Goal: Information Seeking & Learning: Learn about a topic

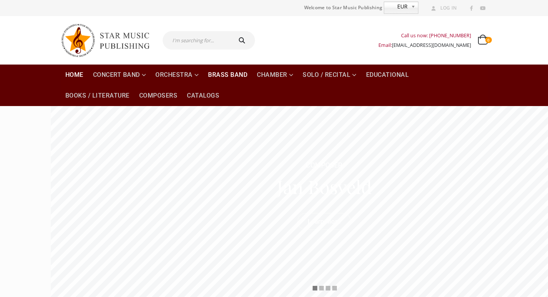
click at [204, 72] on link "Brass Band" at bounding box center [228, 75] width 48 height 21
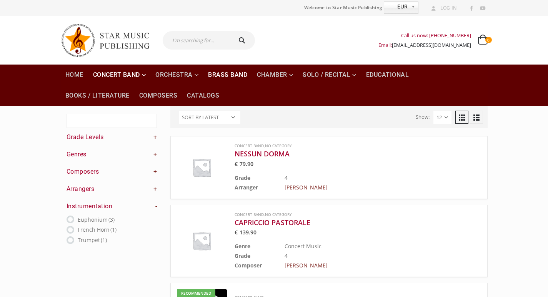
click at [204, 78] on link "Brass Band" at bounding box center [228, 75] width 48 height 21
drag, startPoint x: 0, startPoint y: 0, endPoint x: 104, endPoint y: 137, distance: 171.7
click at [154, 150] on link "+" at bounding box center [156, 154] width 4 height 8
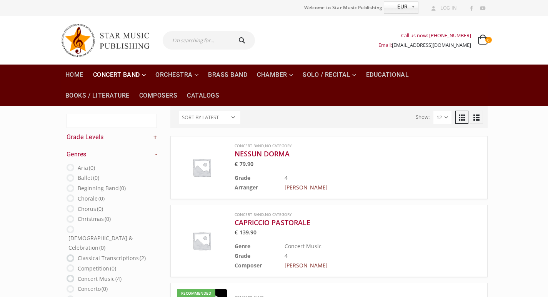
click at [104, 150] on h4 "Genres -" at bounding box center [112, 154] width 91 height 8
click at [155, 150] on link "-" at bounding box center [156, 154] width 2 height 8
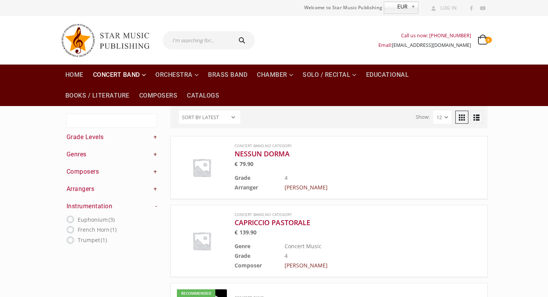
click at [155, 202] on link "-" at bounding box center [156, 206] width 2 height 8
click at [102, 181] on div "Text search Grade Levels + 0.5 (0) 1 (0) 1.5 2" at bounding box center [112, 167] width 91 height 106
click at [154, 202] on link "+" at bounding box center [156, 206] width 4 height 8
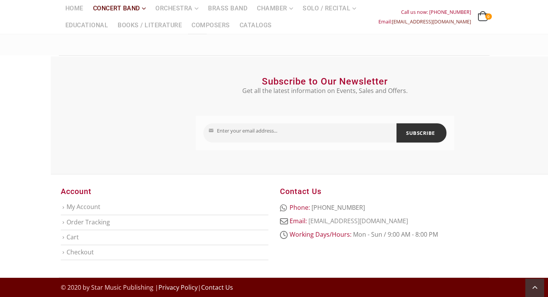
scroll to position [260, 0]
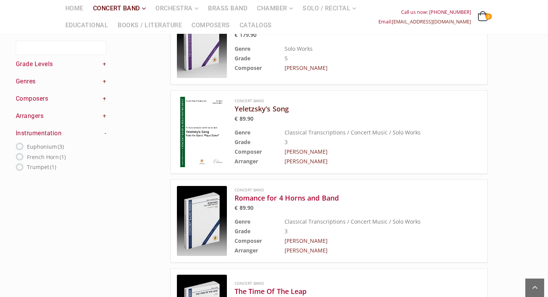
click at [235, 105] on h3 "Yeletzsky’s Song" at bounding box center [339, 108] width 208 height 9
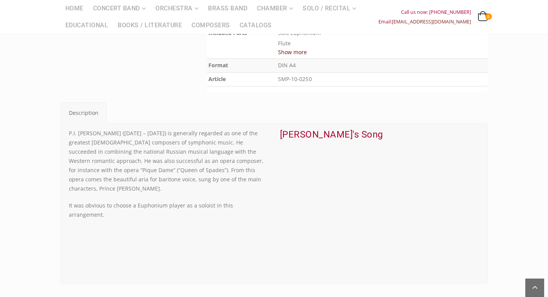
scroll to position [308, 0]
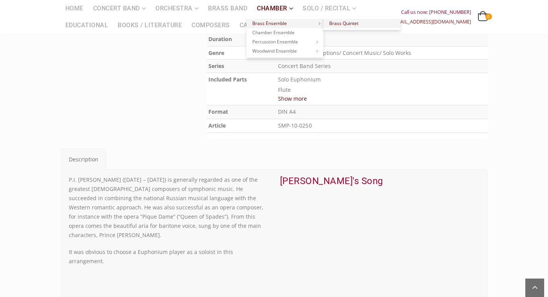
click at [324, 23] on link "Brass Quintet" at bounding box center [362, 23] width 77 height 9
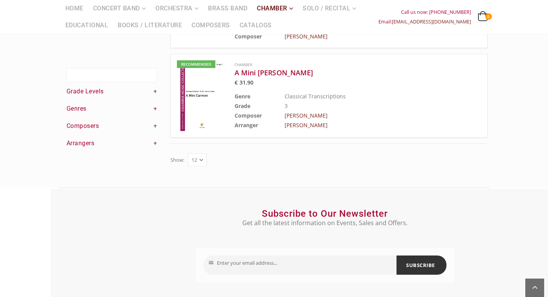
scroll to position [3, 0]
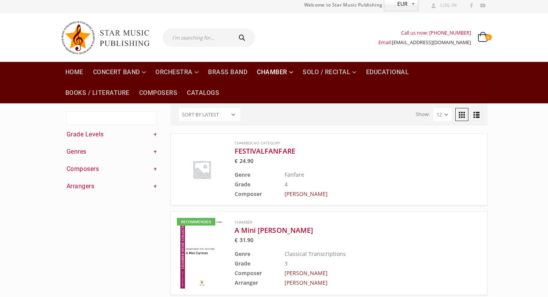
click at [177, 235] on img at bounding box center [202, 253] width 50 height 71
click at [235, 147] on h3 "FESTIVALFANFARE" at bounding box center [339, 151] width 208 height 9
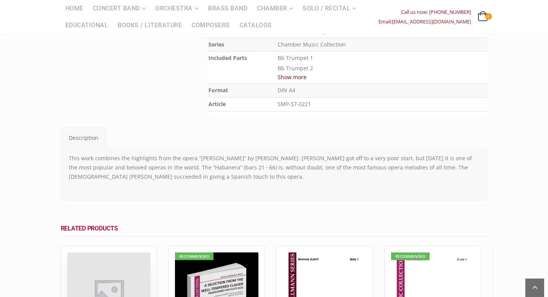
scroll to position [192, 0]
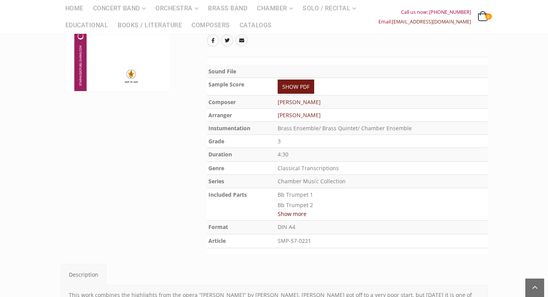
click at [294, 209] on button "Show more" at bounding box center [292, 214] width 29 height 10
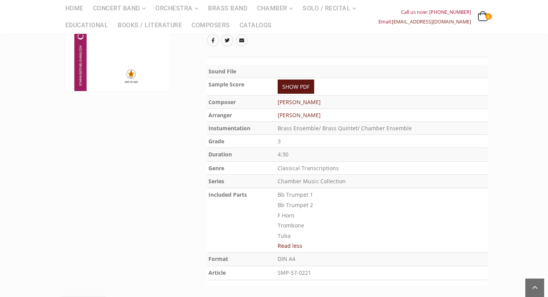
click at [295, 80] on link "SHOW PDF" at bounding box center [296, 87] width 37 height 14
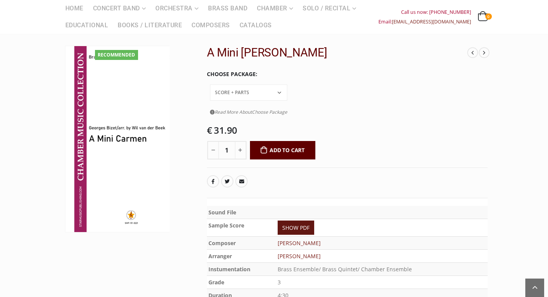
scroll to position [38, 0]
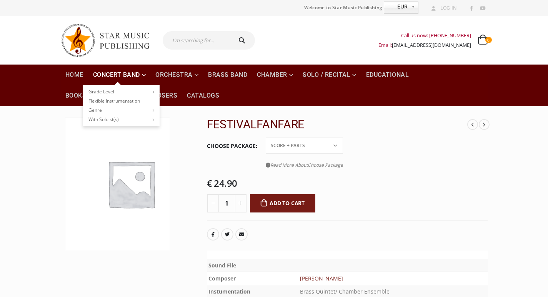
click at [89, 75] on link "Concert Band" at bounding box center [120, 75] width 62 height 21
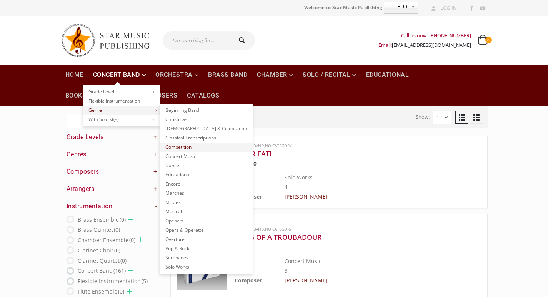
click at [160, 148] on link "Competition" at bounding box center [206, 147] width 93 height 9
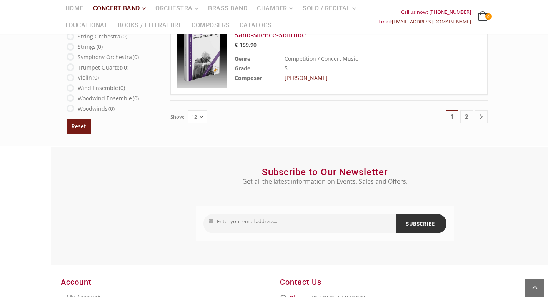
scroll to position [1078, 0]
click at [473, 118] on link "2" at bounding box center [467, 116] width 13 height 13
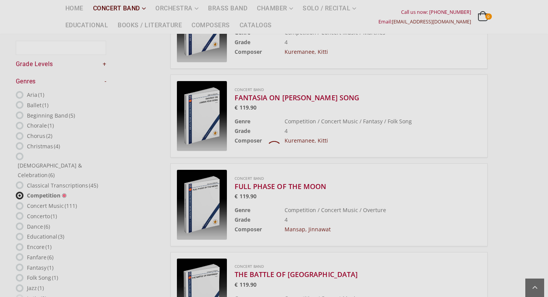
scroll to position [45, 0]
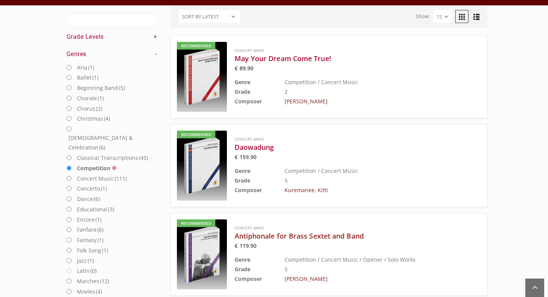
scroll to position [6, 0]
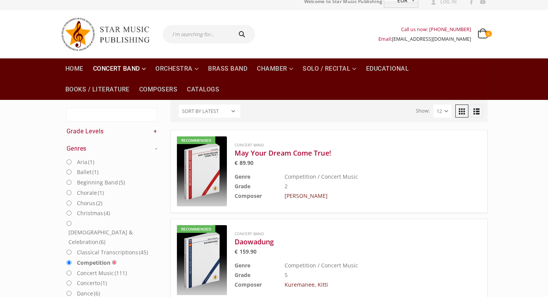
click at [67, 261] on input "Competition" at bounding box center [69, 263] width 5 height 5
click at [155, 145] on link "-" at bounding box center [156, 149] width 2 height 8
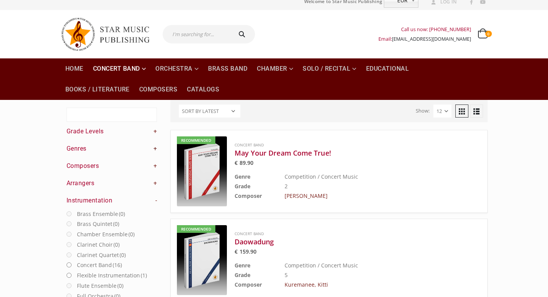
click at [154, 145] on link "+" at bounding box center [156, 149] width 4 height 8
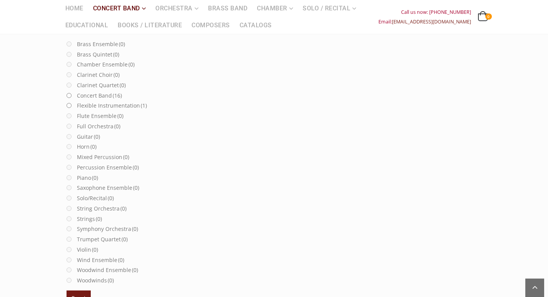
scroll to position [545, 0]
click at [67, 291] on button "Reset" at bounding box center [79, 298] width 24 height 15
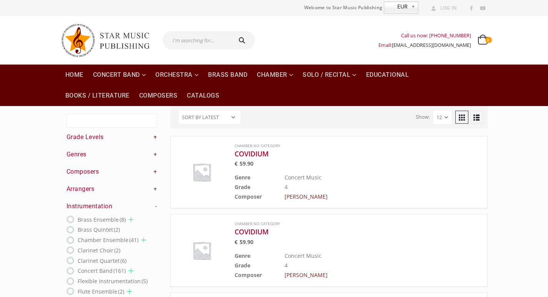
click at [154, 133] on link "+" at bounding box center [156, 137] width 4 height 8
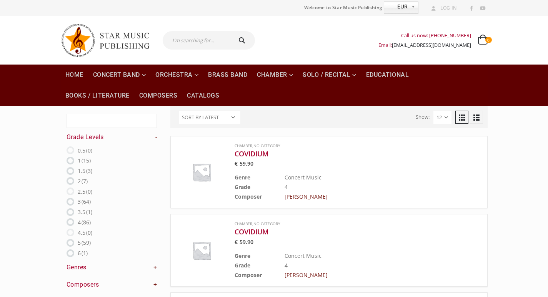
click at [67, 188] on ins at bounding box center [71, 192] width 8 height 8
click at [67, 198] on ins at bounding box center [71, 202] width 8 height 8
radio input "true"
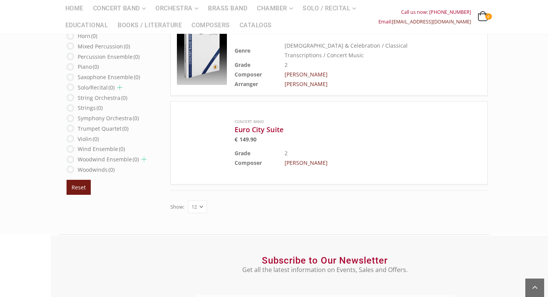
scroll to position [577, 0]
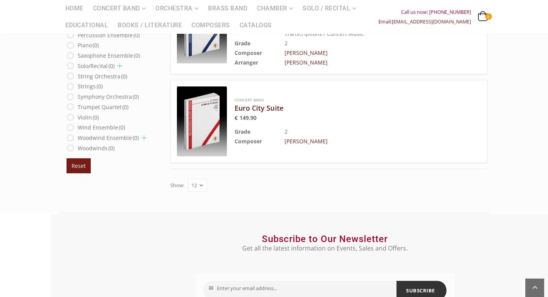
click at [235, 104] on h3 "Euro City Suite" at bounding box center [339, 108] width 208 height 9
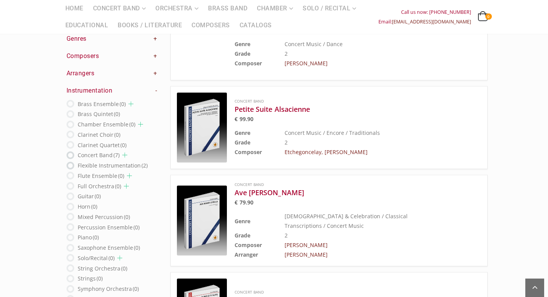
scroll to position [115, 0]
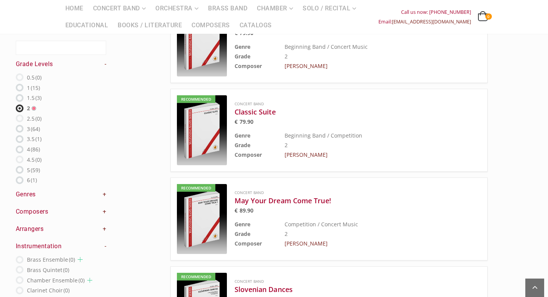
click at [20, 126] on ins at bounding box center [20, 129] width 8 height 8
radio input "false"
radio input "true"
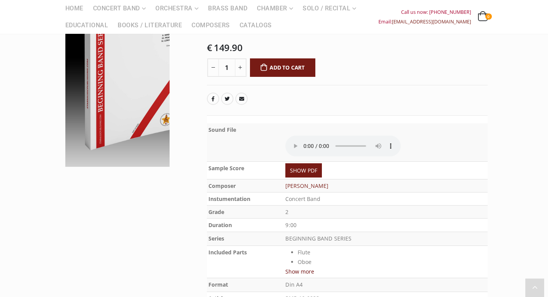
scroll to position [115, 0]
click at [300, 165] on link "SHOW PDF" at bounding box center [304, 170] width 37 height 14
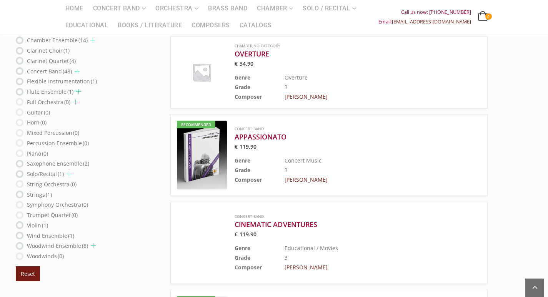
scroll to position [500, 0]
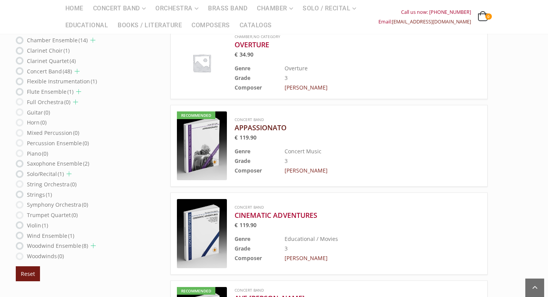
click at [235, 125] on h3 "APPASSIONATO" at bounding box center [339, 127] width 208 height 9
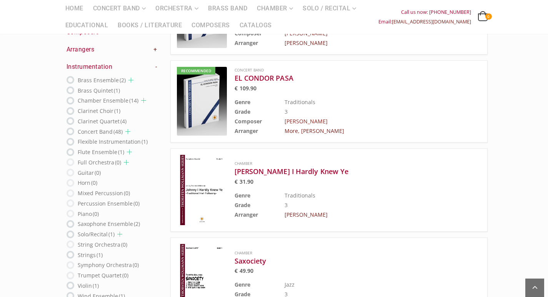
scroll to position [808, 0]
click at [235, 78] on h3 "EL CONDOR PASA" at bounding box center [339, 78] width 208 height 9
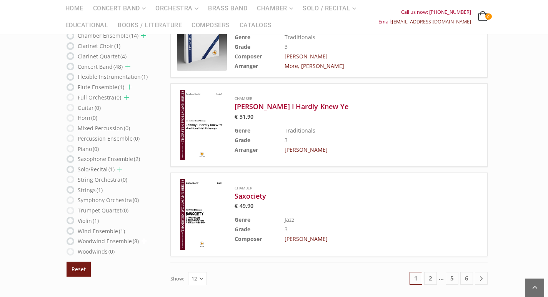
scroll to position [847, 0]
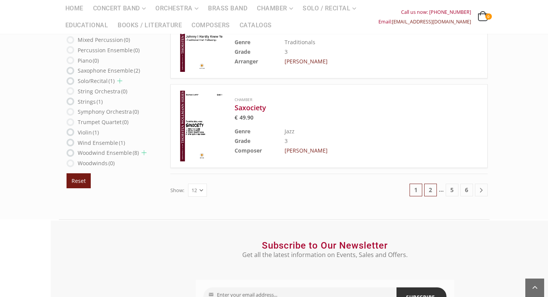
click at [437, 194] on link "2" at bounding box center [430, 190] width 13 height 13
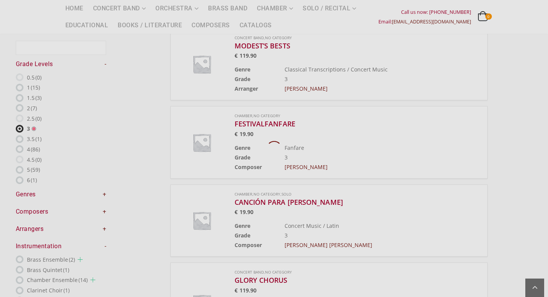
scroll to position [45, 0]
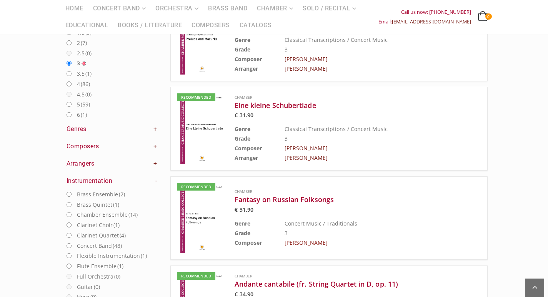
scroll to position [122, 0]
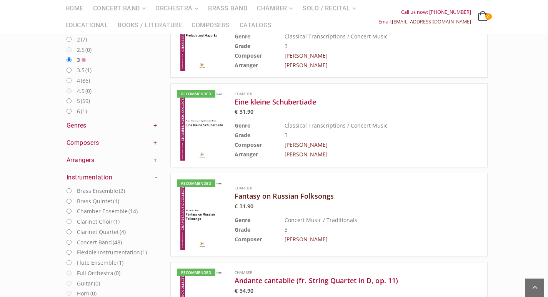
click at [235, 192] on h3 "Fantasy on Russian Folksongs" at bounding box center [339, 196] width 208 height 9
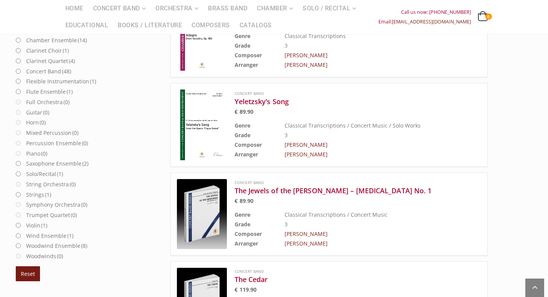
scroll to position [577, 0]
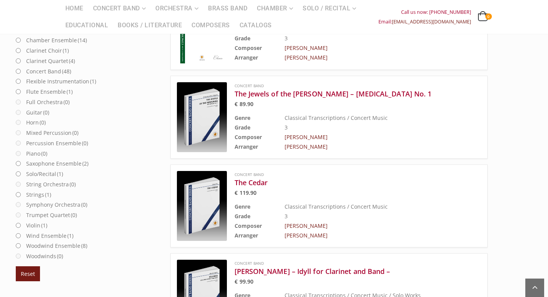
click at [177, 202] on img at bounding box center [202, 206] width 50 height 70
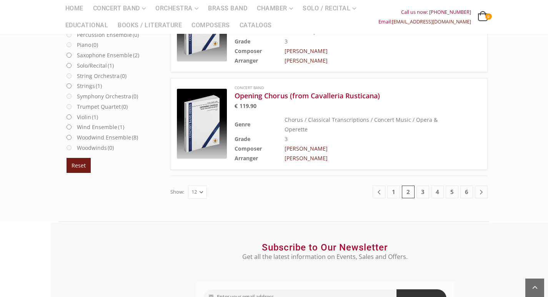
scroll to position [1039, 0]
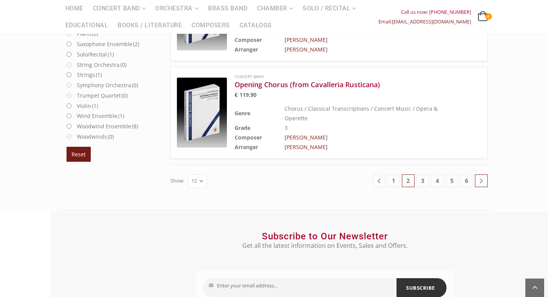
click at [488, 175] on link at bounding box center [481, 181] width 13 height 13
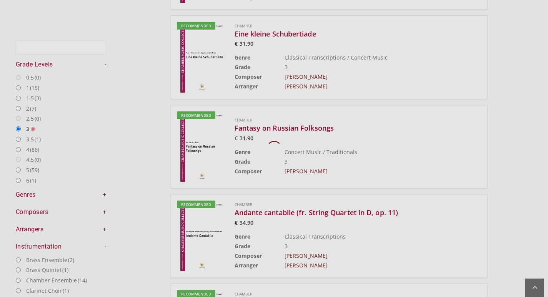
scroll to position [45, 0]
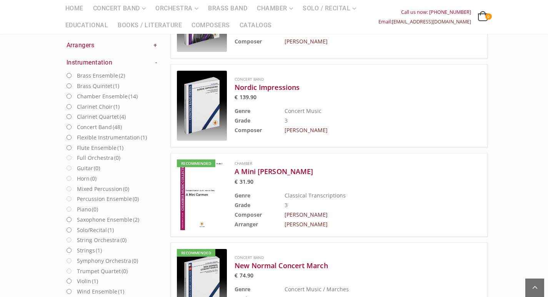
scroll to position [968, 0]
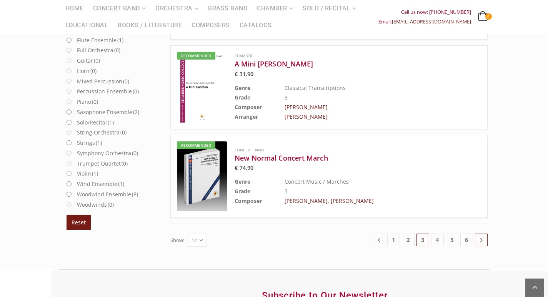
click at [488, 234] on link at bounding box center [481, 240] width 13 height 13
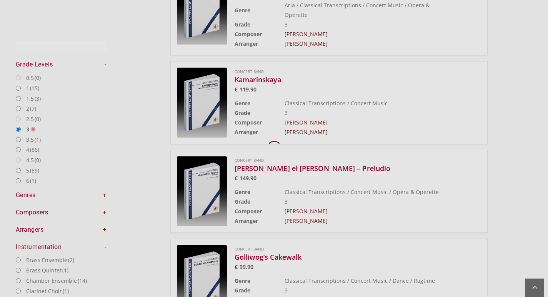
scroll to position [45, 0]
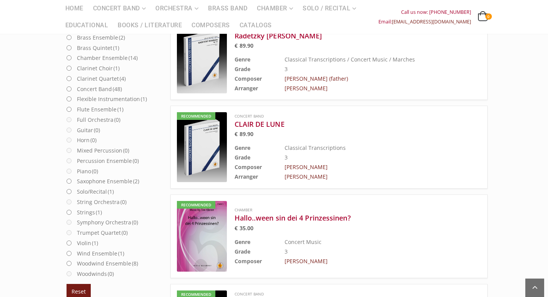
scroll to position [276, 0]
click at [261, 220] on h3 "Hallo..ween sin dei 4 Prinzessinen?" at bounding box center [339, 217] width 208 height 9
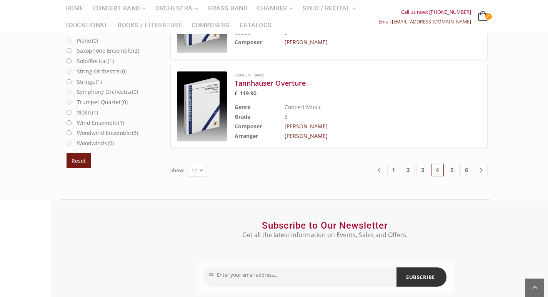
scroll to position [1122, 0]
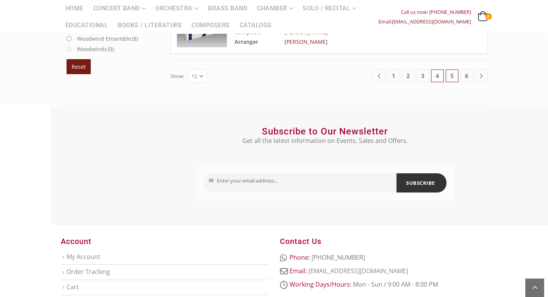
click at [459, 77] on link "5" at bounding box center [452, 76] width 13 height 13
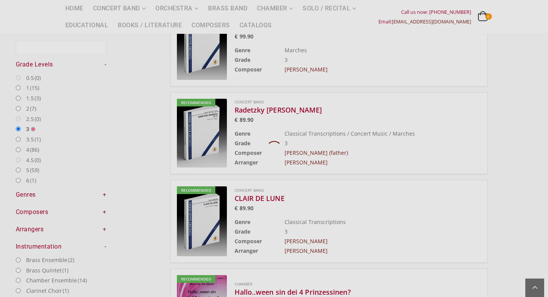
scroll to position [45, 0]
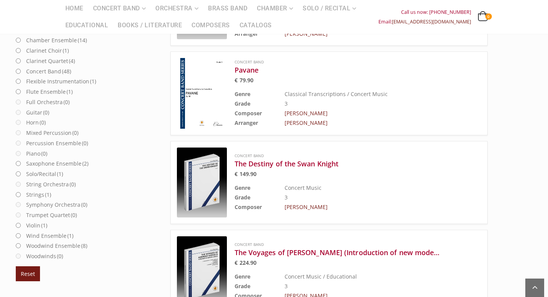
scroll to position [660, 0]
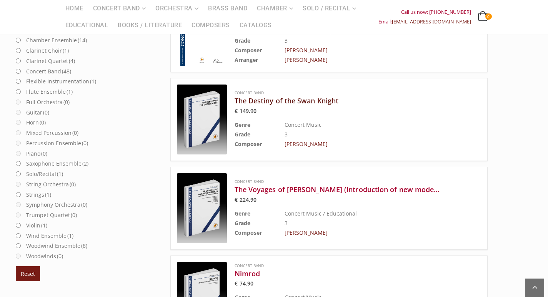
click at [251, 103] on h3 "The Destiny of the Swan Knight" at bounding box center [339, 100] width 208 height 9
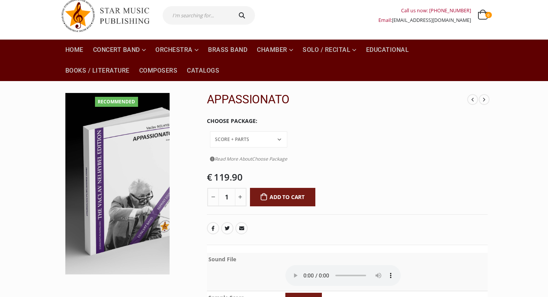
scroll to position [38, 0]
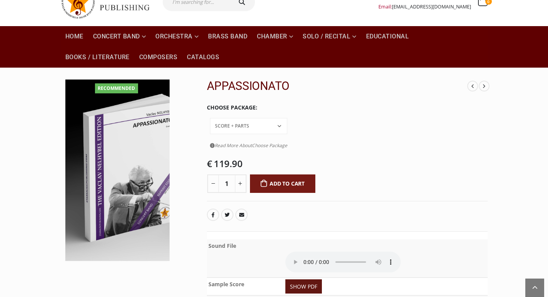
click at [305, 280] on link "SHOW PDF" at bounding box center [304, 287] width 37 height 14
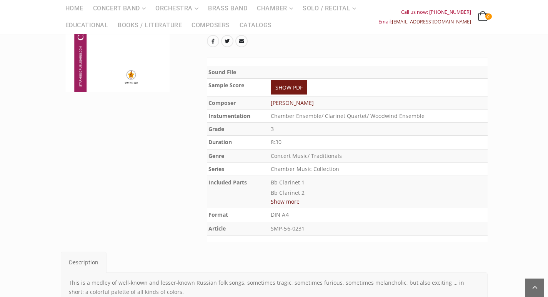
scroll to position [192, 0]
click at [291, 80] on link "SHOW PDF" at bounding box center [289, 87] width 37 height 14
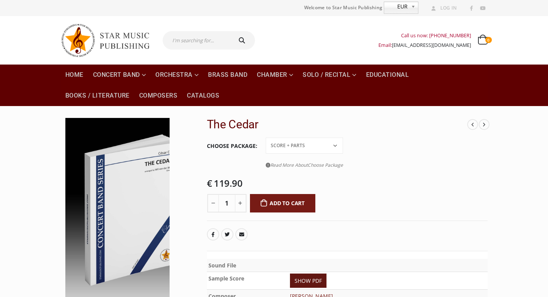
click at [315, 274] on link "SHOW PDF" at bounding box center [308, 281] width 37 height 14
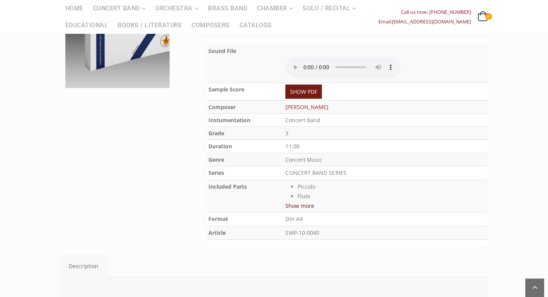
scroll to position [192, 0]
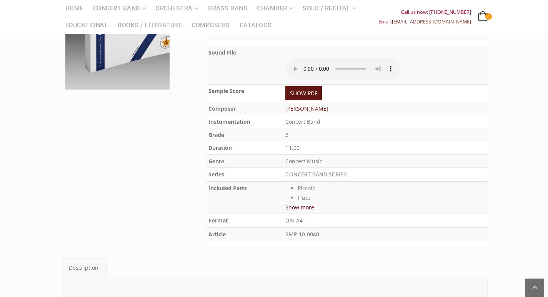
click at [306, 95] on link "SHOW PDF" at bounding box center [304, 93] width 37 height 14
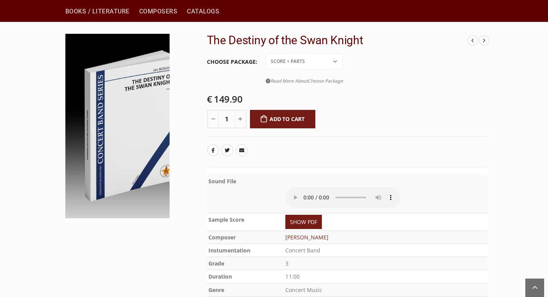
scroll to position [38, 0]
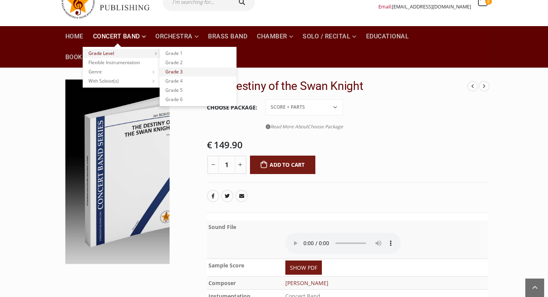
click at [160, 72] on link "Grade 3" at bounding box center [198, 71] width 77 height 9
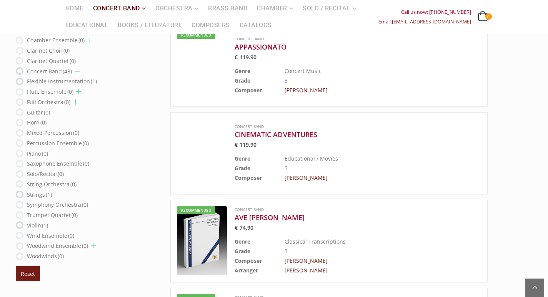
scroll to position [423, 0]
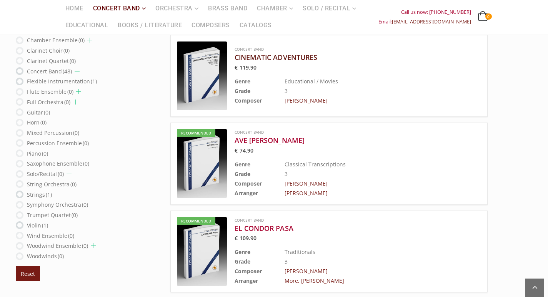
click at [235, 58] on h3 "CINEMATIC ADVENTURES" at bounding box center [339, 57] width 208 height 9
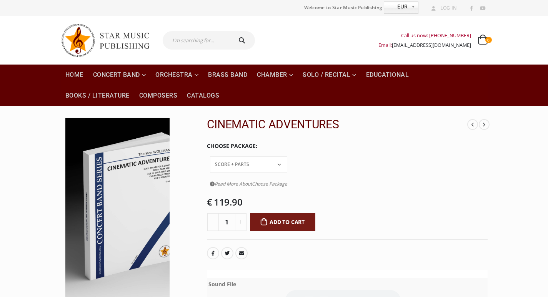
scroll to position [192, 0]
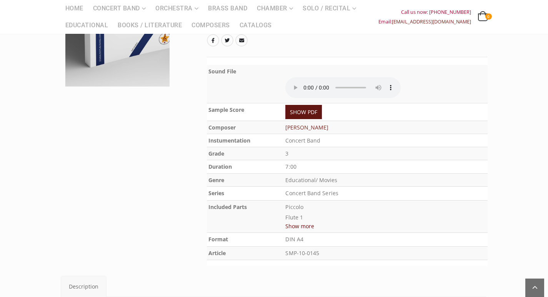
click at [317, 105] on link "SHOW PDF" at bounding box center [304, 112] width 37 height 14
click at [307, 222] on button "Show more" at bounding box center [300, 227] width 29 height 10
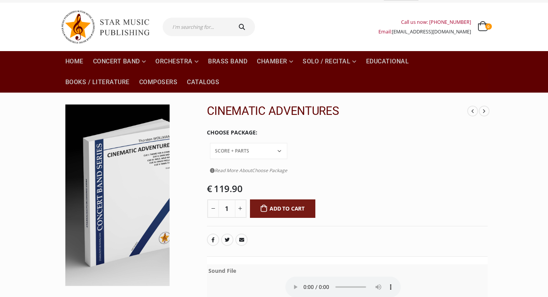
scroll to position [0, 0]
